Goal: Communication & Community: Answer question/provide support

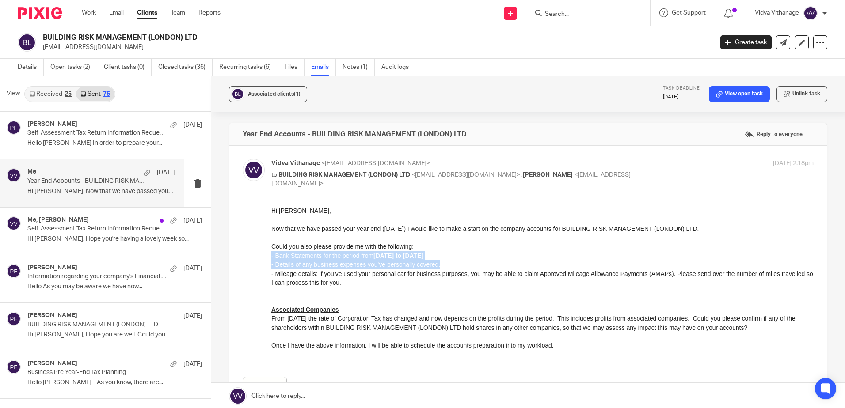
scroll to position [25, 0]
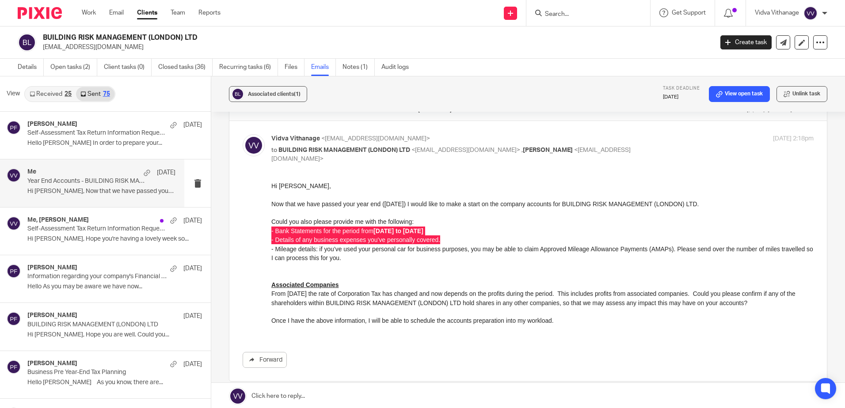
click at [565, 13] on input "Search" at bounding box center [584, 15] width 80 height 8
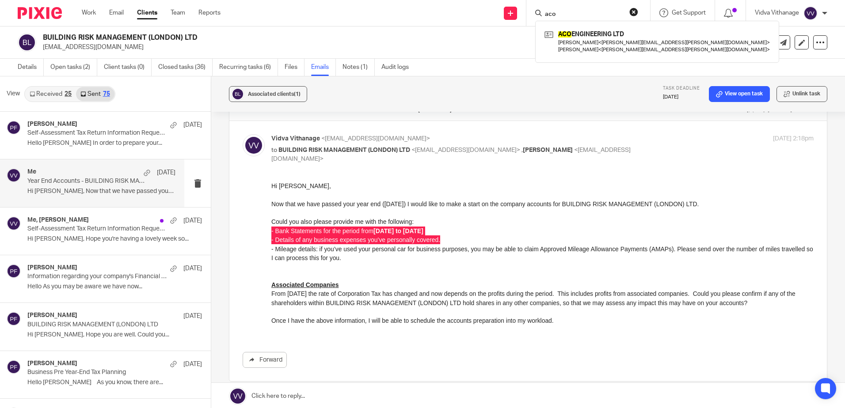
type input "aco"
click button "submit" at bounding box center [0, 0] width 0 height 0
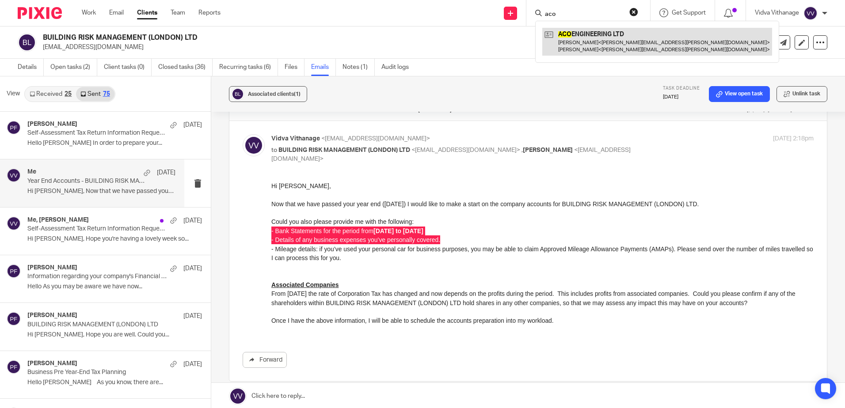
click at [580, 44] on link at bounding box center [657, 41] width 230 height 27
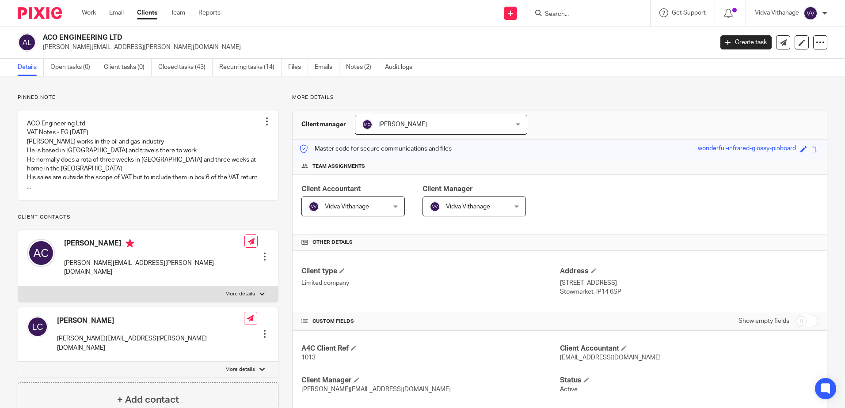
click at [563, 14] on input "Search" at bounding box center [584, 15] width 80 height 8
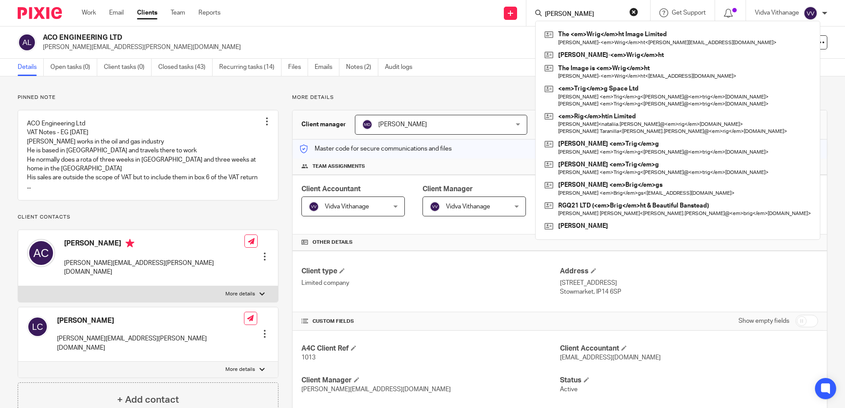
type input "wright"
click button "submit" at bounding box center [0, 0] width 0 height 0
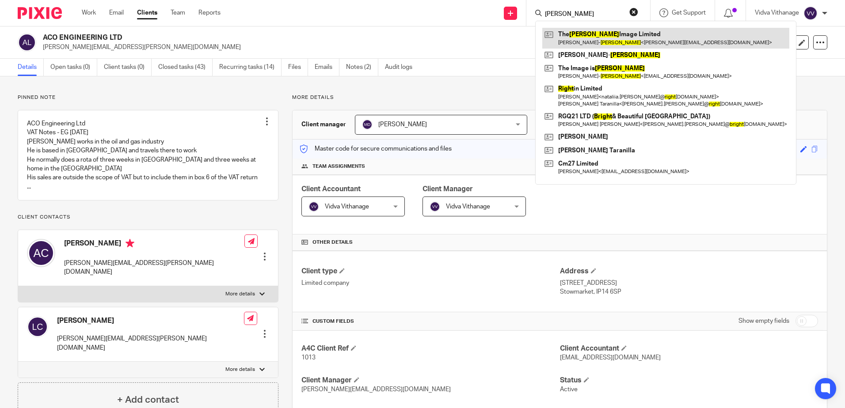
click at [612, 30] on link at bounding box center [665, 38] width 247 height 20
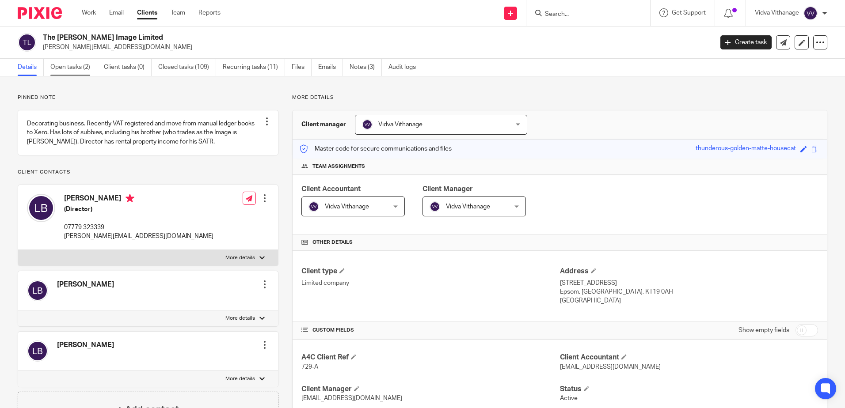
click at [64, 66] on link "Open tasks (2)" at bounding box center [73, 67] width 47 height 17
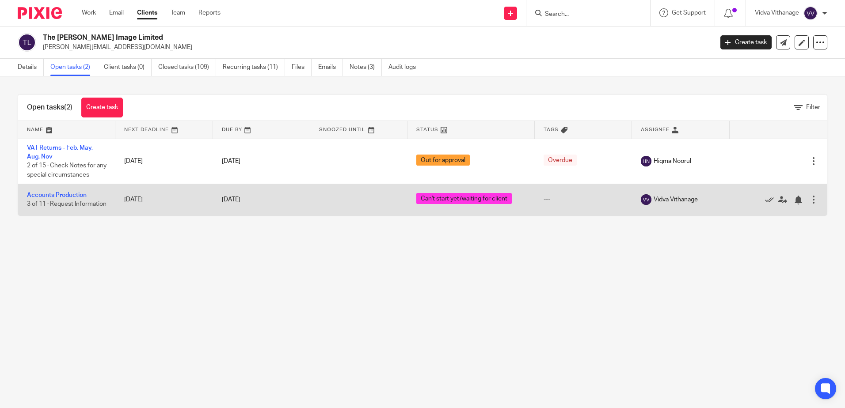
click at [75, 190] on td "Accounts Production 3 of 11 · Request Information" at bounding box center [66, 199] width 97 height 31
click at [76, 192] on link "Accounts Production" at bounding box center [57, 195] width 60 height 6
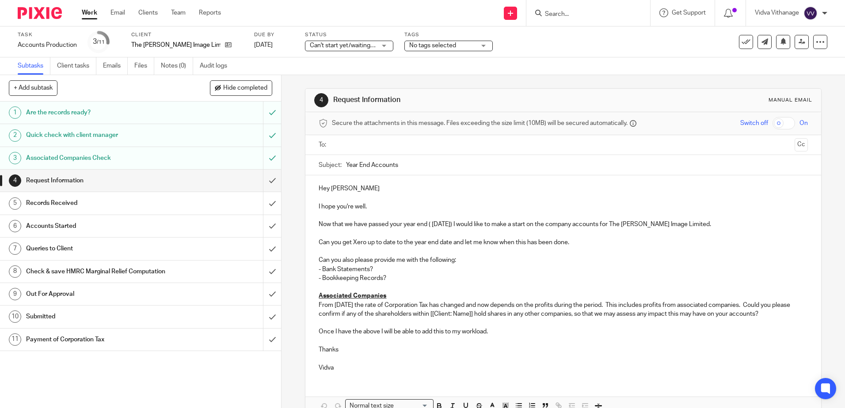
click at [395, 149] on input "text" at bounding box center [563, 145] width 456 height 10
click at [795, 145] on button "Cc" at bounding box center [801, 145] width 13 height 13
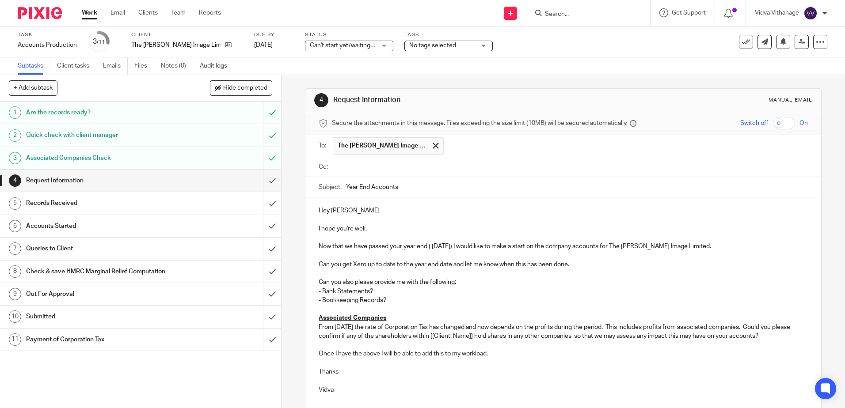
click at [608, 170] on input "text" at bounding box center [569, 167] width 469 height 10
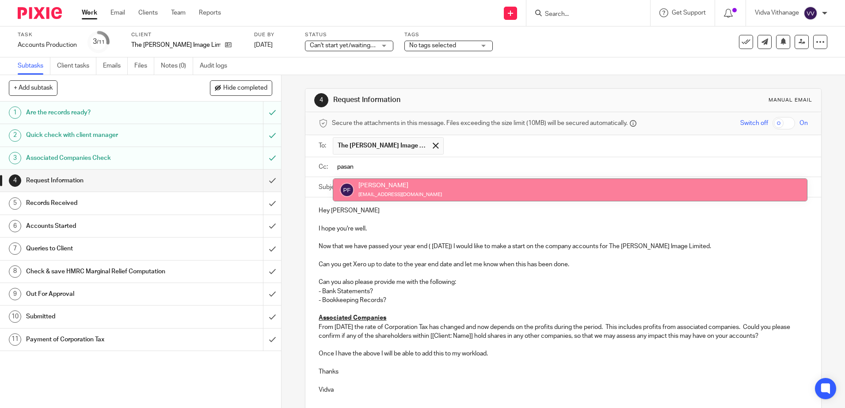
type input "pasan"
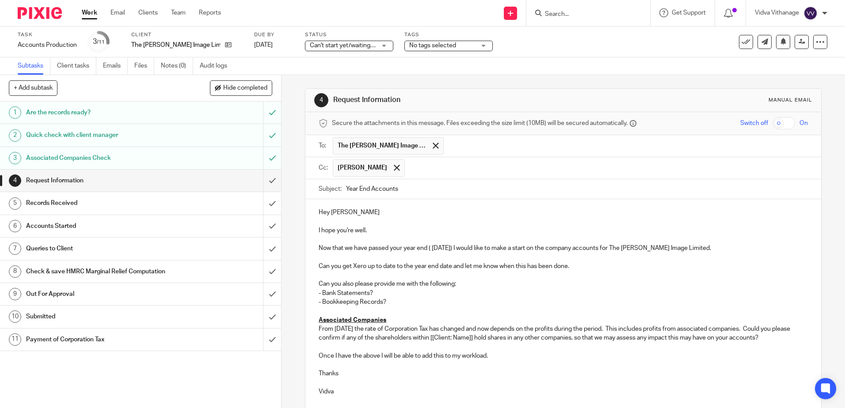
click at [526, 196] on input "Year End Accounts" at bounding box center [576, 189] width 461 height 20
drag, startPoint x: 129, startPoint y: 43, endPoint x: 202, endPoint y: 42, distance: 72.5
click at [202, 42] on div "Task Accounts Production Save Accounts Production 3 /11 Client The Wright Image…" at bounding box center [355, 41] width 675 height 21
copy div "The [PERSON_NAME] Image Limited"
click at [501, 190] on input "Year End Accounts -" at bounding box center [576, 189] width 461 height 20
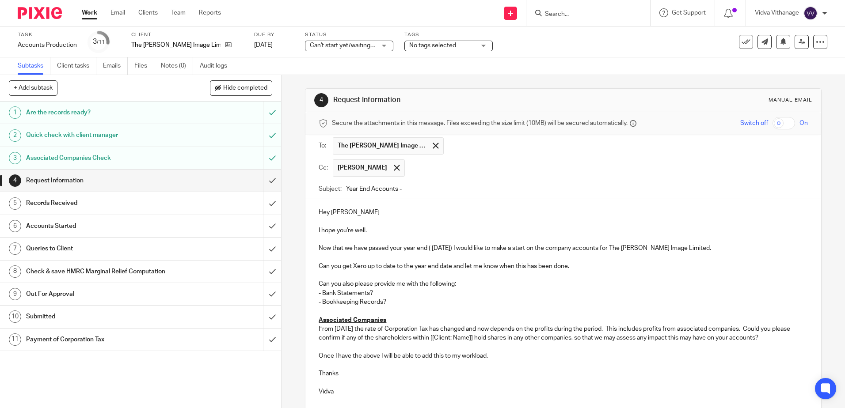
paste input "The [PERSON_NAME] Image Limited"
type input "Year End Accounts - The Wright Image Limited"
click at [366, 230] on p "I hope you're well." at bounding box center [563, 230] width 489 height 9
drag, startPoint x: 523, startPoint y: 249, endPoint x: 315, endPoint y: 248, distance: 208.2
click at [315, 248] on div "Hey Luke I hope you're well. Now that we have passed your year end ( 31 Mar 202…" at bounding box center [562, 301] width 515 height 204
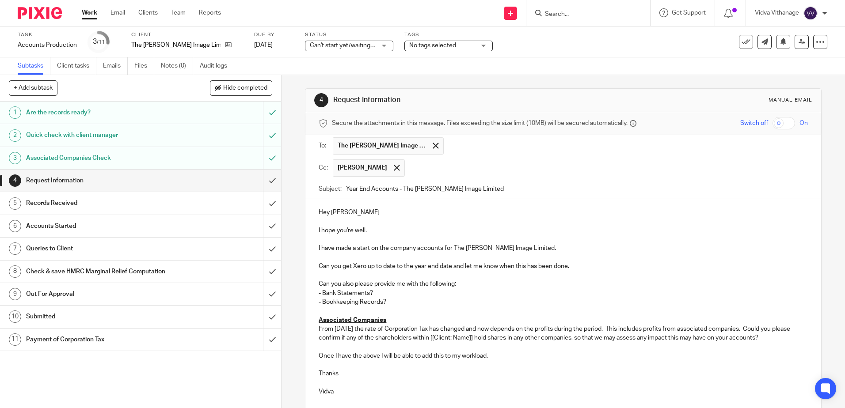
click at [554, 248] on p "I have made a start on the company accounts for The Wright Image Limited." at bounding box center [563, 248] width 489 height 9
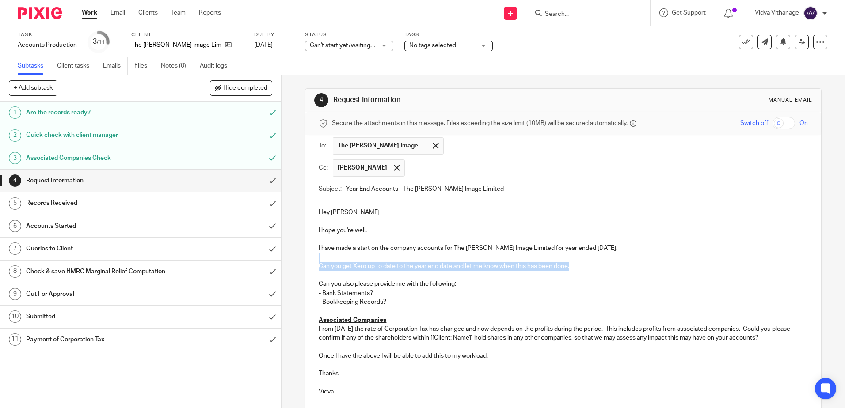
drag, startPoint x: 599, startPoint y: 268, endPoint x: 313, endPoint y: 257, distance: 285.7
click at [313, 257] on div "Hey Luke I hope you're well. I have made a start on the company accounts for Th…" at bounding box center [562, 301] width 515 height 204
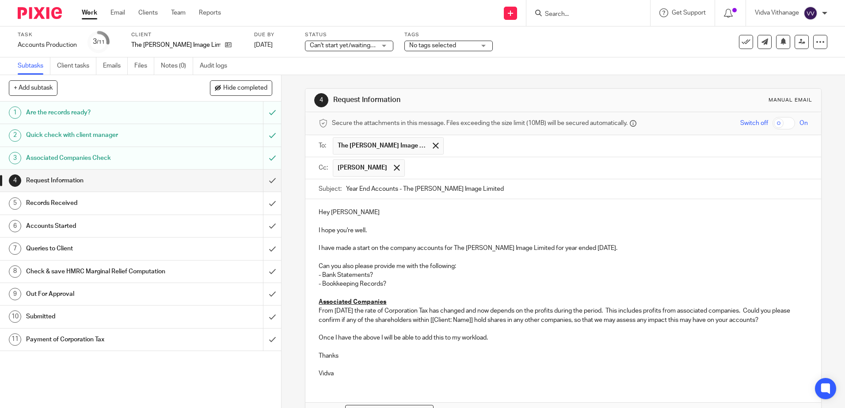
click at [459, 267] on p "Can you also please provide me with the following:" at bounding box center [563, 266] width 489 height 9
drag, startPoint x: 781, startPoint y: 323, endPoint x: 311, endPoint y: 282, distance: 471.6
click at [311, 282] on div "Hey Luke I hope you're well. I have made a start on the company accounts for Th…" at bounding box center [562, 292] width 515 height 186
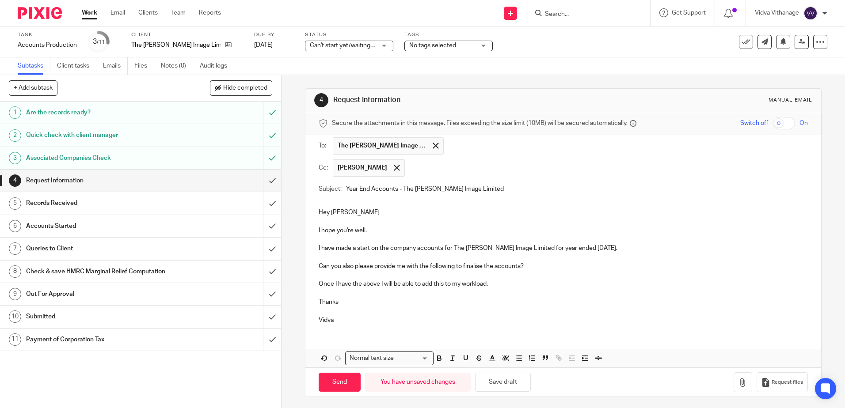
click at [346, 238] on p at bounding box center [563, 239] width 489 height 9
click at [337, 312] on p at bounding box center [563, 311] width 489 height 9
click at [533, 286] on p "Once I have the above I will be able to add this to my workload." at bounding box center [563, 284] width 489 height 9
drag, startPoint x: 533, startPoint y: 286, endPoint x: 317, endPoint y: 273, distance: 217.0
click at [317, 273] on div "Hey Luke I hope you're well. I have made a start on the company accounts for Th…" at bounding box center [562, 265] width 515 height 132
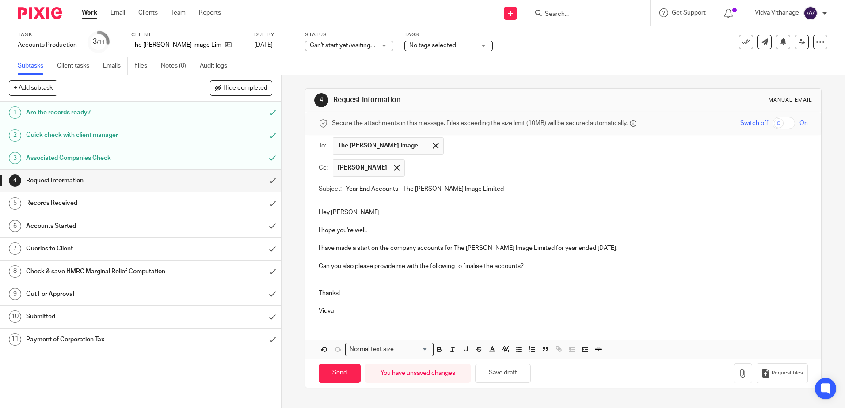
click at [327, 305] on p at bounding box center [563, 302] width 489 height 9
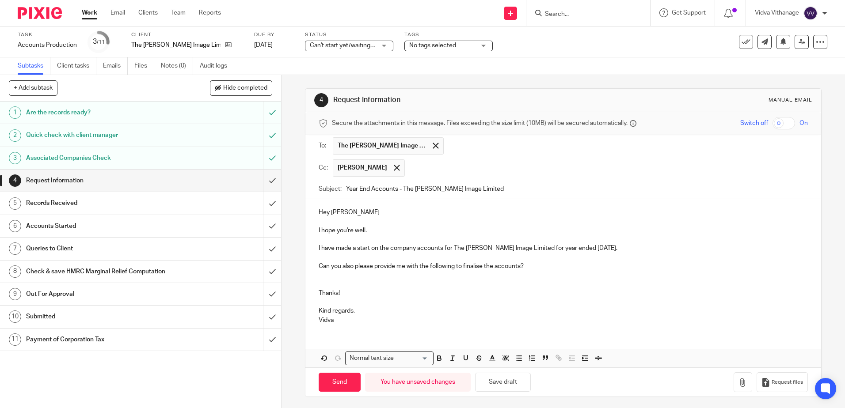
click at [444, 290] on p "Thanks!" at bounding box center [563, 293] width 489 height 9
click at [381, 259] on p at bounding box center [563, 257] width 489 height 9
click at [478, 274] on p at bounding box center [563, 275] width 489 height 9
click at [448, 263] on p "Can you also please provide me with the following to finalise the accounts?" at bounding box center [563, 266] width 489 height 9
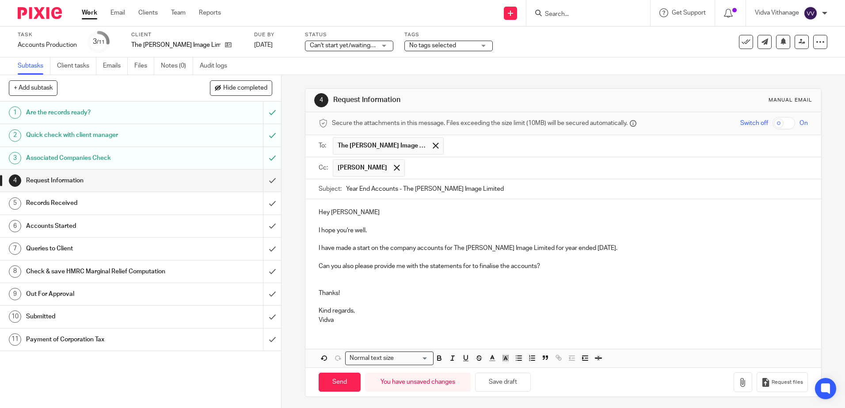
click at [410, 231] on p "I hope you're well." at bounding box center [563, 230] width 489 height 9
click at [380, 267] on p "Can you also please provide me with the statements for to finalise the accounts?" at bounding box center [563, 266] width 489 height 9
click at [434, 273] on p at bounding box center [563, 275] width 489 height 9
click at [430, 265] on p "Can you also please provide me with the statements for to finalise the accounts?" at bounding box center [563, 266] width 489 height 9
click at [505, 266] on p "Can you also please provide me with the Investment statements for to finalise t…" at bounding box center [563, 266] width 489 height 9
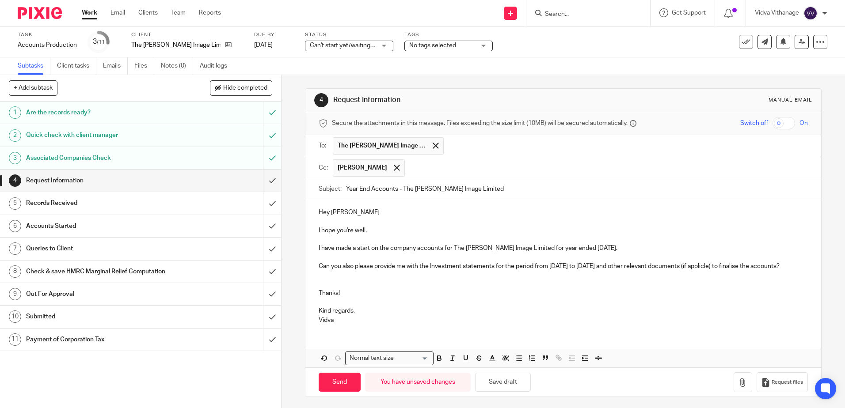
click at [352, 280] on p at bounding box center [563, 275] width 489 height 9
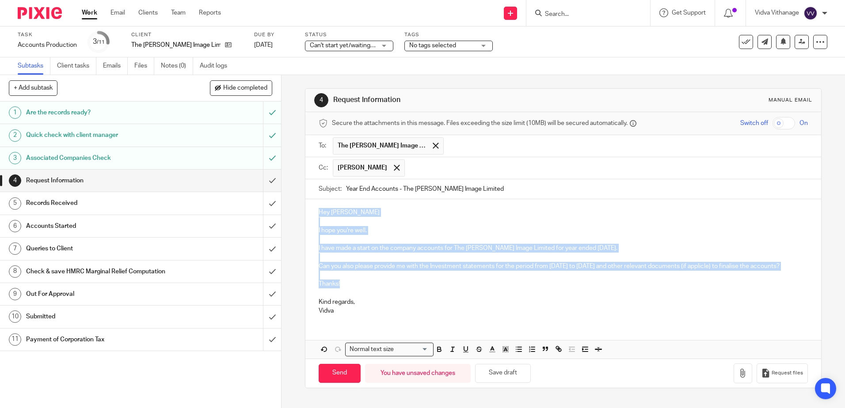
drag, startPoint x: 299, startPoint y: 251, endPoint x: 313, endPoint y: 212, distance: 40.8
click at [313, 212] on div "Hey Luke I hope you're well. I have made a start on the company accounts for Th…" at bounding box center [562, 260] width 515 height 123
copy div "Hey Luke I hope you're well. I have made a start on the company accounts for Th…"
click at [431, 307] on p "Kind regards," at bounding box center [563, 302] width 489 height 9
drag, startPoint x: 339, startPoint y: 291, endPoint x: 312, endPoint y: 230, distance: 67.3
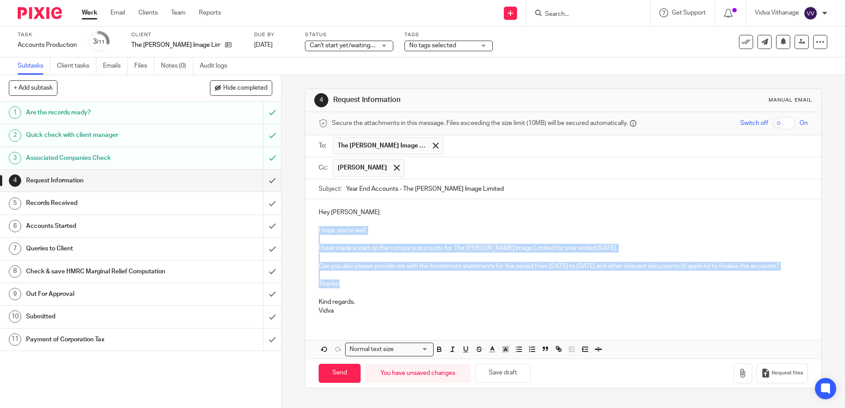
click at [312, 230] on div "Hey Luke I hope you're well. I have made a start on the company accounts for Th…" at bounding box center [562, 260] width 515 height 123
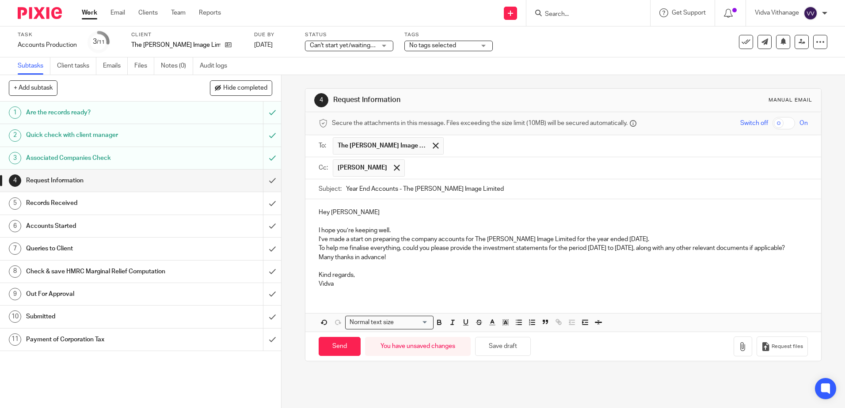
click at [408, 228] on p "I hope you’re keeping well." at bounding box center [563, 230] width 489 height 9
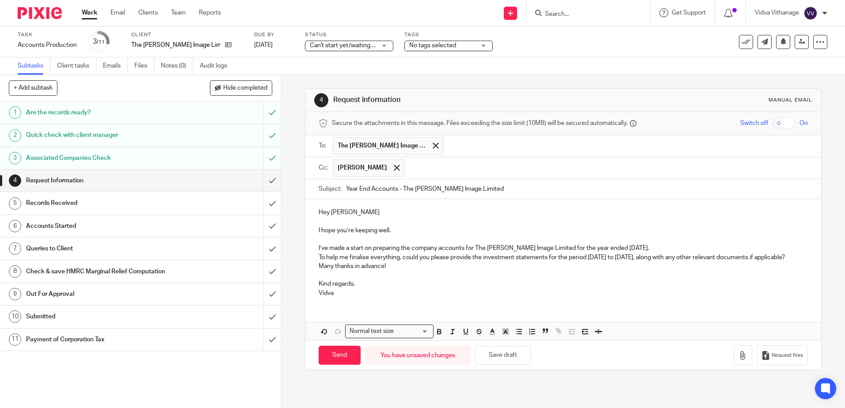
click at [680, 246] on p "I’ve made a start on preparing the company accounts for The Wright Image Limite…" at bounding box center [563, 248] width 489 height 9
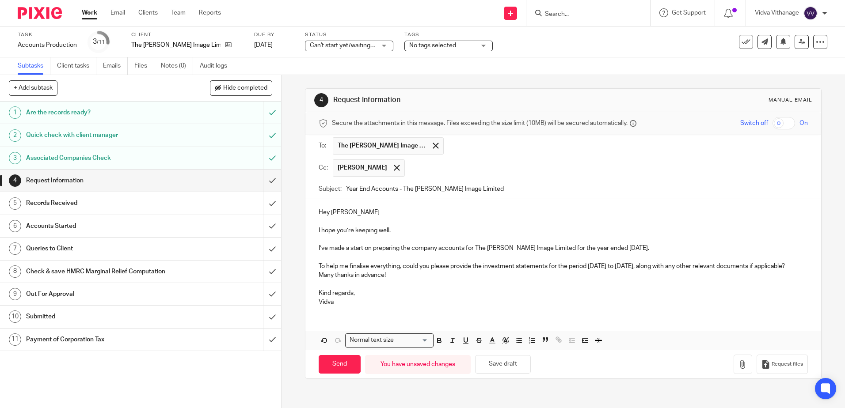
click at [588, 271] on p "To help me finalise everything, could you please provide the investment stateme…" at bounding box center [563, 266] width 489 height 9
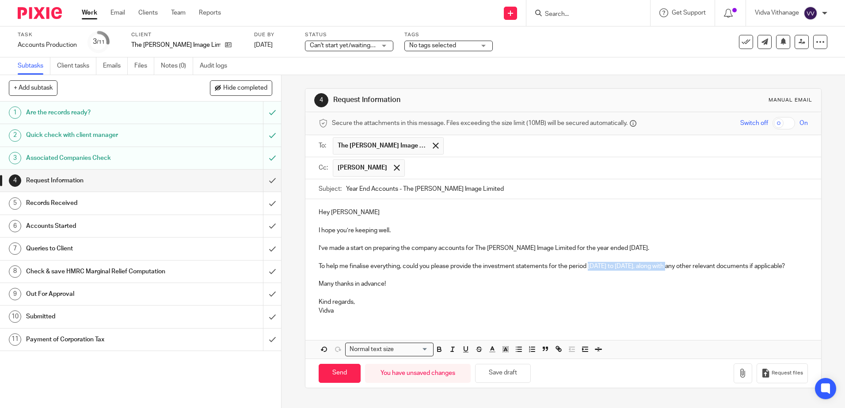
drag, startPoint x: 588, startPoint y: 268, endPoint x: 670, endPoint y: 268, distance: 81.3
click at [670, 268] on p "To help me finalise everything, could you please provide the investment stateme…" at bounding box center [563, 266] width 489 height 9
click at [617, 280] on p at bounding box center [563, 275] width 489 height 9
click at [502, 269] on p "To help me finalise everything, could you please provide the investment stateme…" at bounding box center [563, 266] width 489 height 9
click at [484, 268] on p "To help me finalise everything, could you please provide the investment stateme…" at bounding box center [563, 266] width 489 height 9
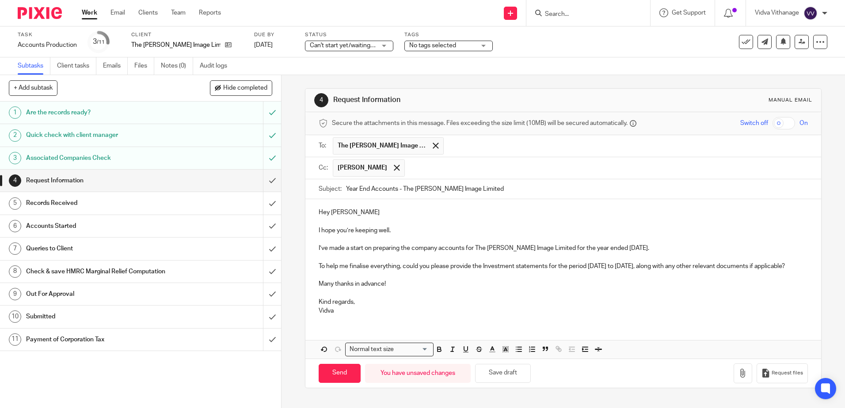
click at [481, 268] on p "To help me finalise everything, could you please provide the Investment stateme…" at bounding box center [563, 266] width 489 height 9
click at [517, 268] on p "To help me finalise everything, could you please provide the Investment stateme…" at bounding box center [563, 266] width 489 height 9
click at [514, 268] on p "To help me finalise everything, could you please provide the Investment stateme…" at bounding box center [563, 266] width 489 height 9
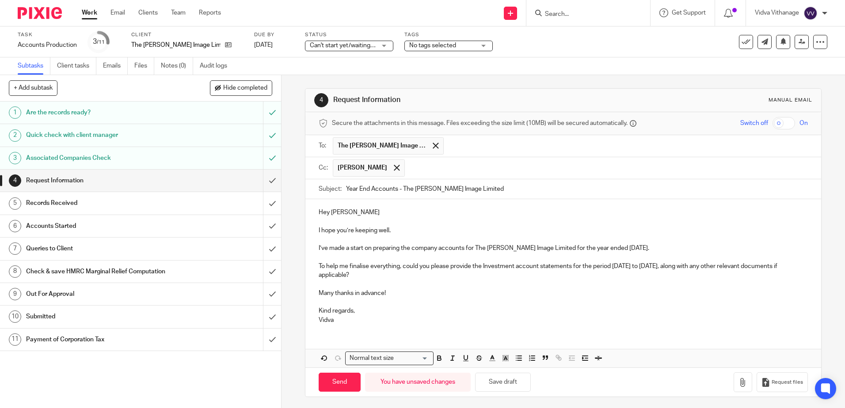
click at [406, 293] on p "Many thanks in advance!" at bounding box center [563, 293] width 489 height 9
click at [339, 383] on input "Send" at bounding box center [340, 382] width 42 height 19
type input "Sent"
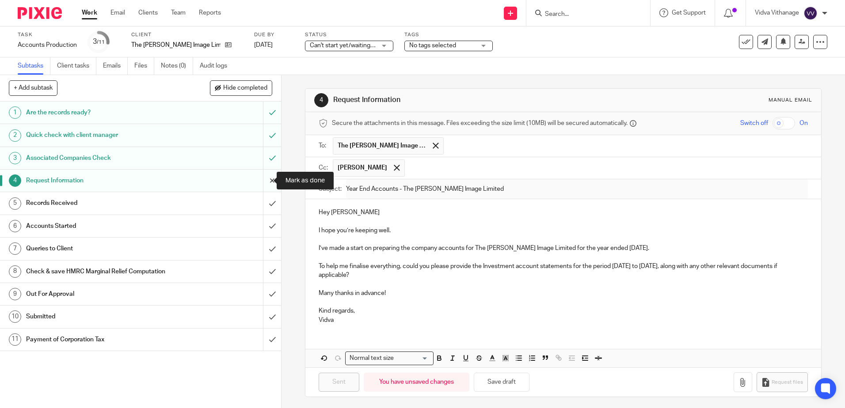
click at [266, 191] on input "submit" at bounding box center [140, 181] width 281 height 22
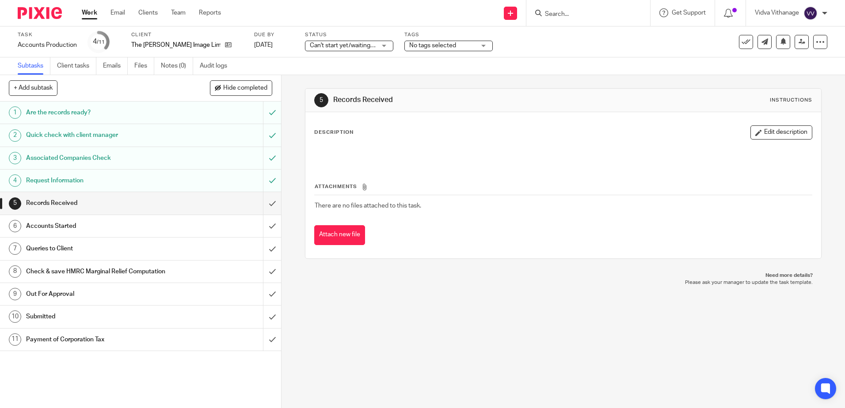
click at [420, 312] on div "5 Records Received Instructions Description Edit description Attachments There …" at bounding box center [564, 241] width 564 height 333
click at [340, 48] on span "Can't start yet/waiting for client" at bounding box center [343, 45] width 66 height 9
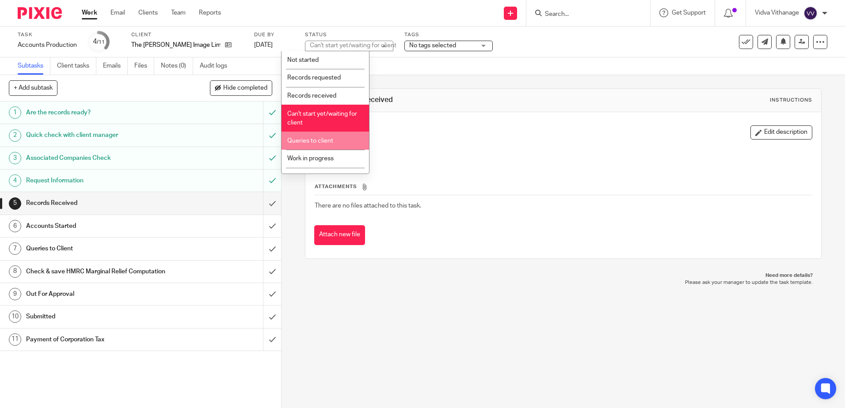
click at [314, 136] on li "Queries to client" at bounding box center [326, 141] width 88 height 18
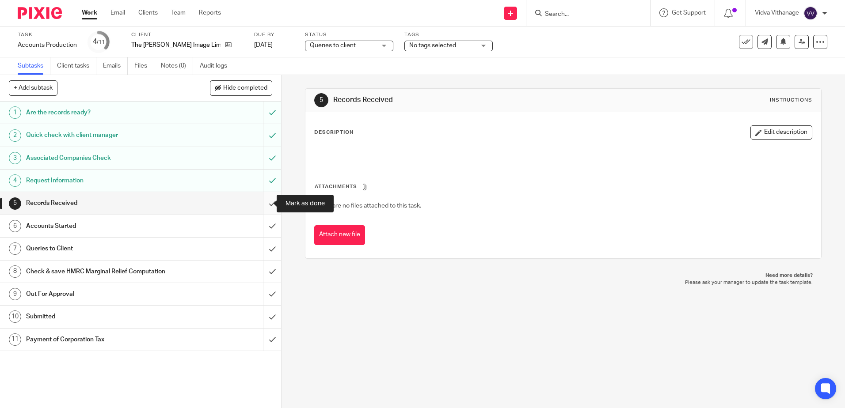
click at [261, 210] on input "submit" at bounding box center [140, 203] width 281 height 22
